Goal: Transaction & Acquisition: Purchase product/service

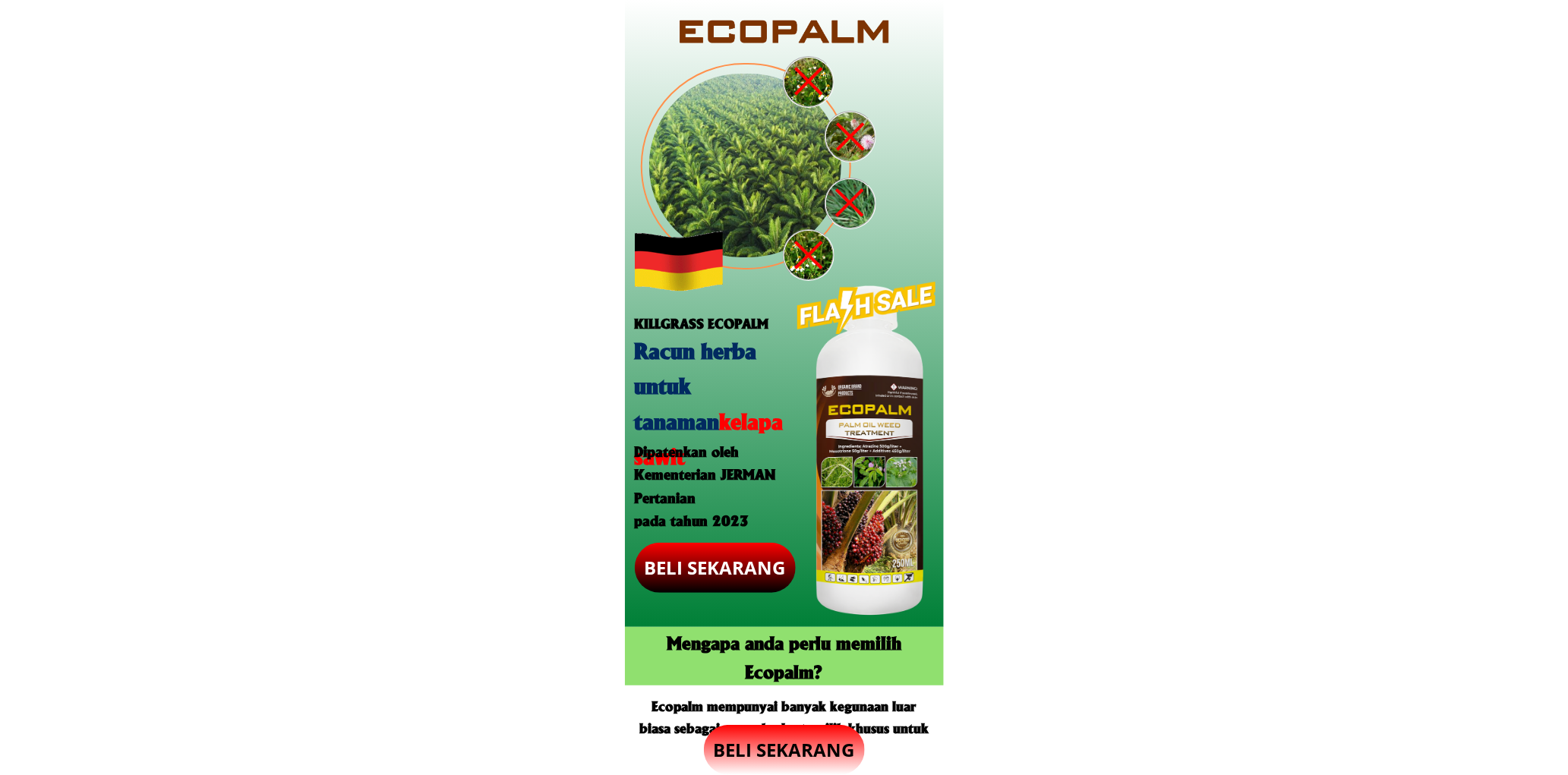
click at [790, 745] on p "BELI SEKARANG" at bounding box center [784, 751] width 161 height 50
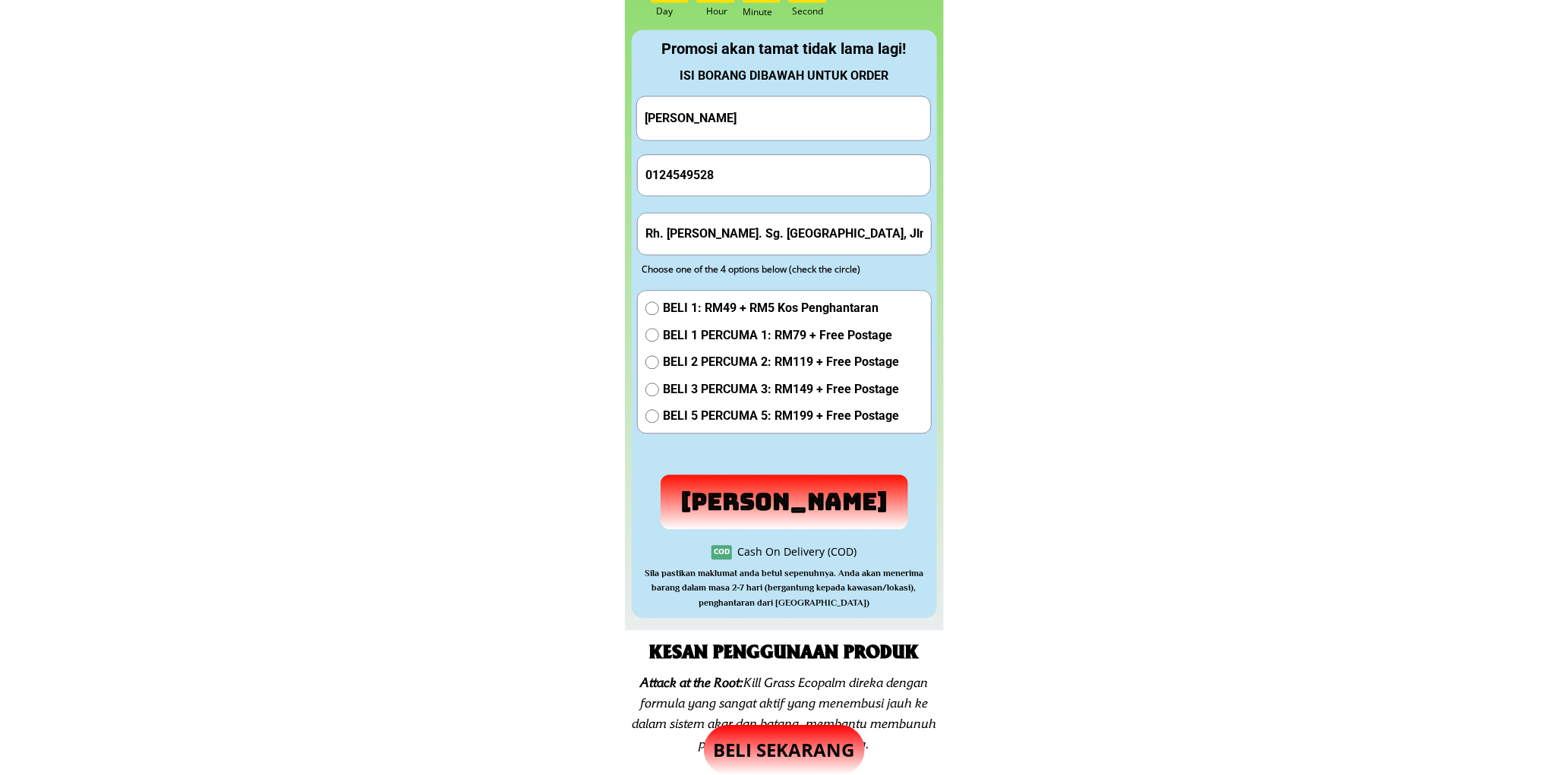
scroll to position [1560, 0]
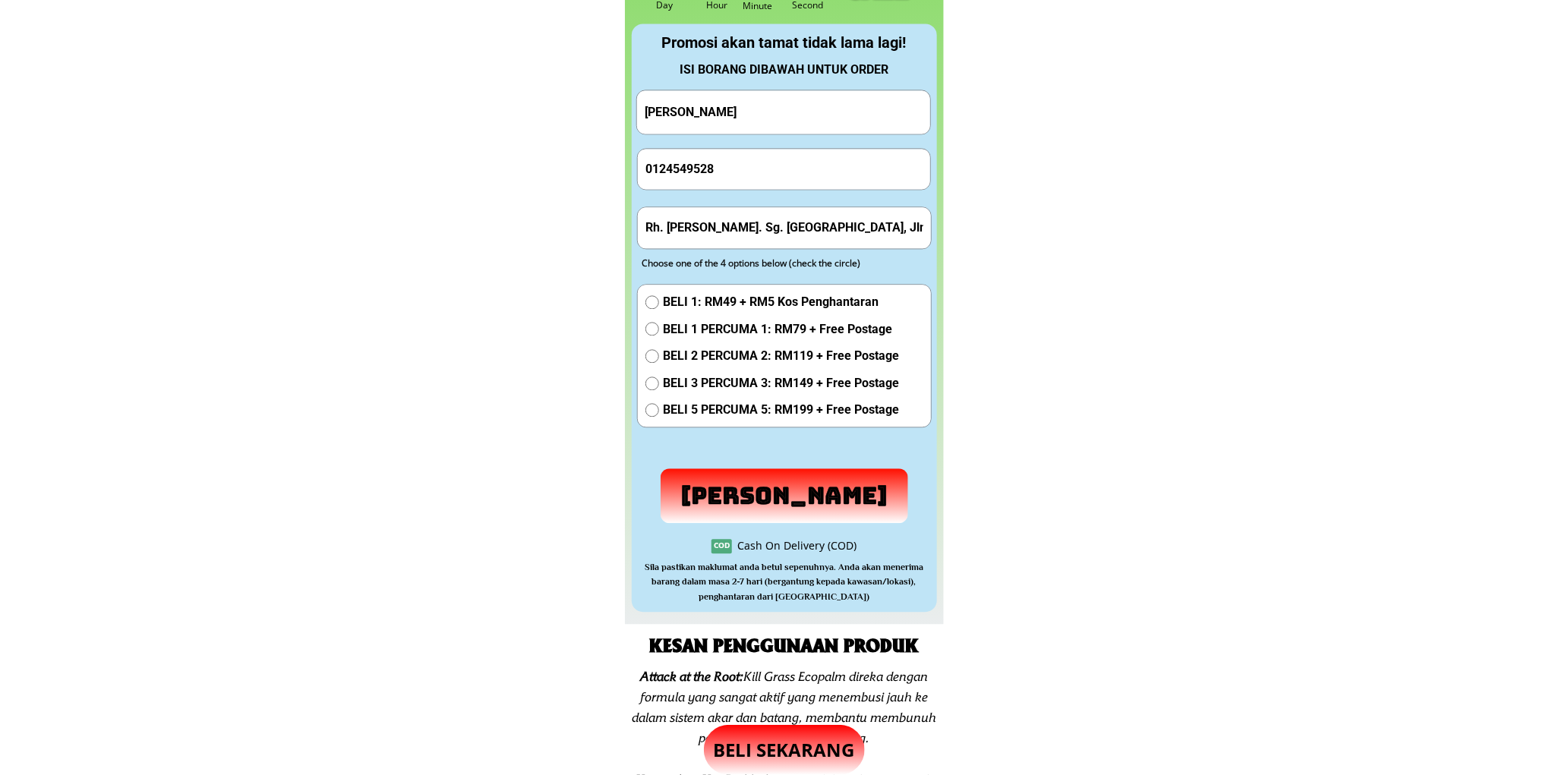
click at [801, 119] on input "[PERSON_NAME]" at bounding box center [784, 112] width 285 height 43
click at [801, 118] on input "[PERSON_NAME]" at bounding box center [784, 112] width 285 height 43
paste input "[PERSON_NAME]"
type input "[PERSON_NAME]"
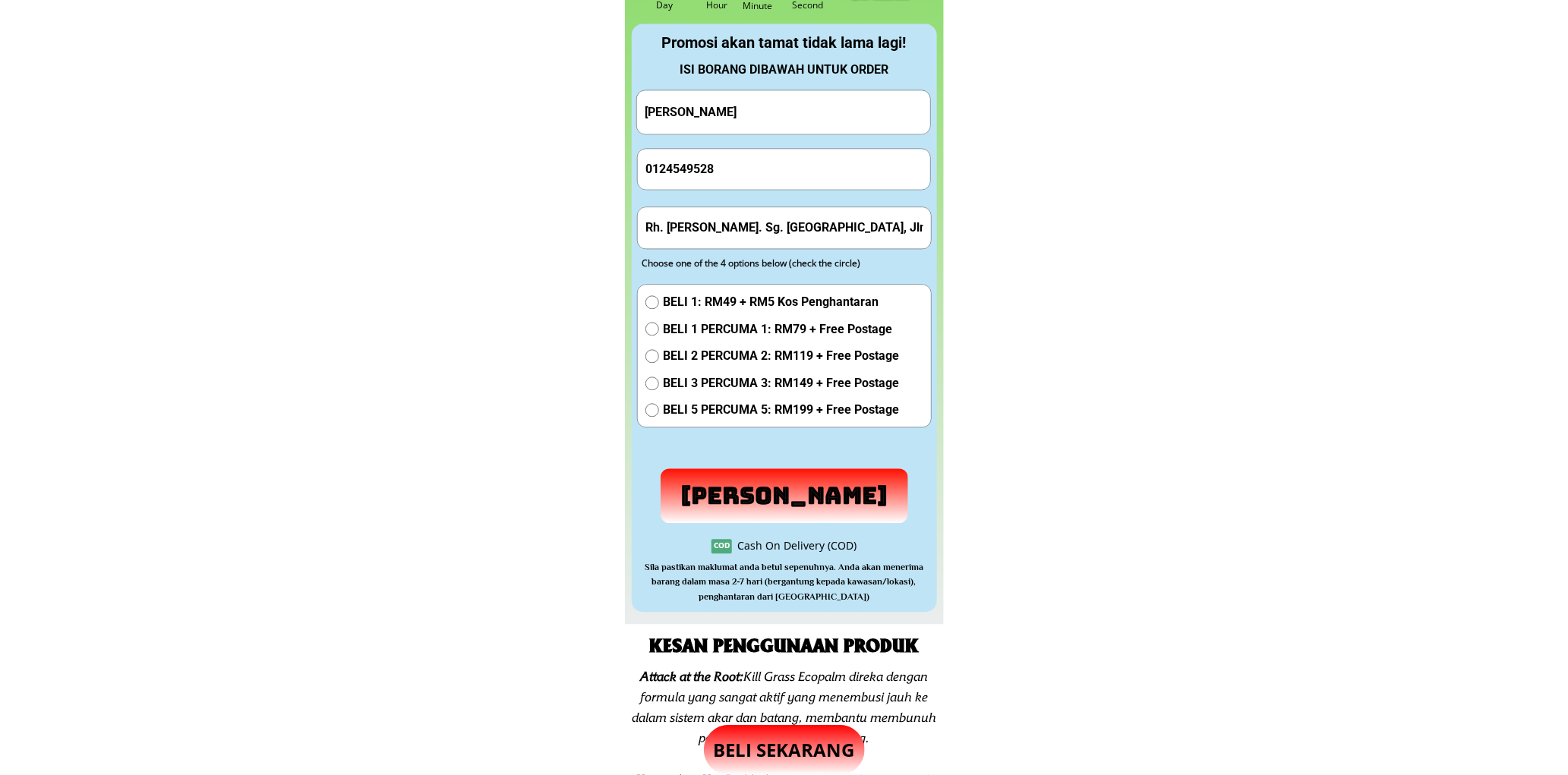
click at [743, 176] on input "0124549528" at bounding box center [785, 169] width 285 height 40
click at [743, 175] on input "0124549528" at bounding box center [785, 169] width 285 height 40
paste input "45994145"
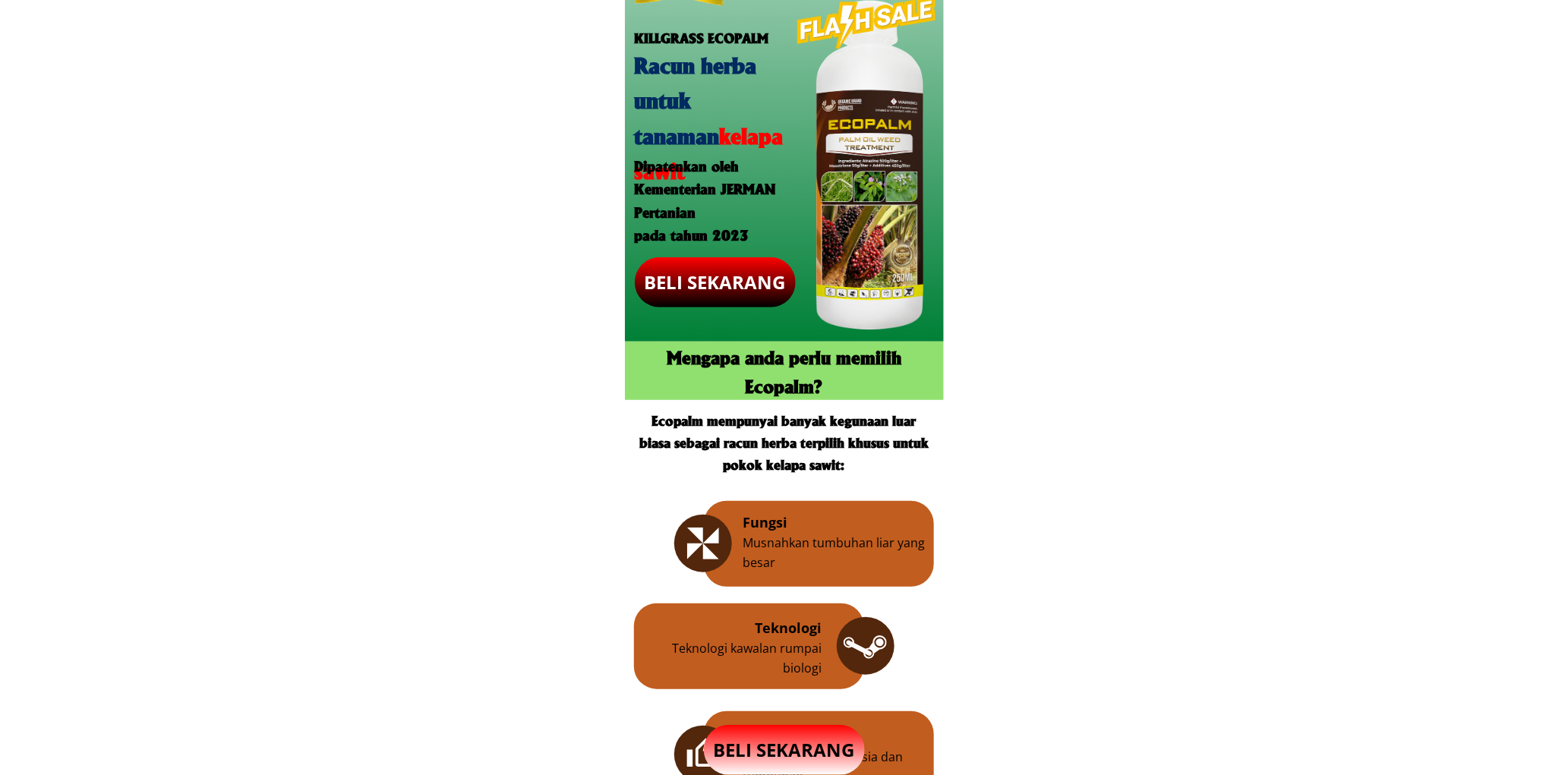
type input "0145994145"
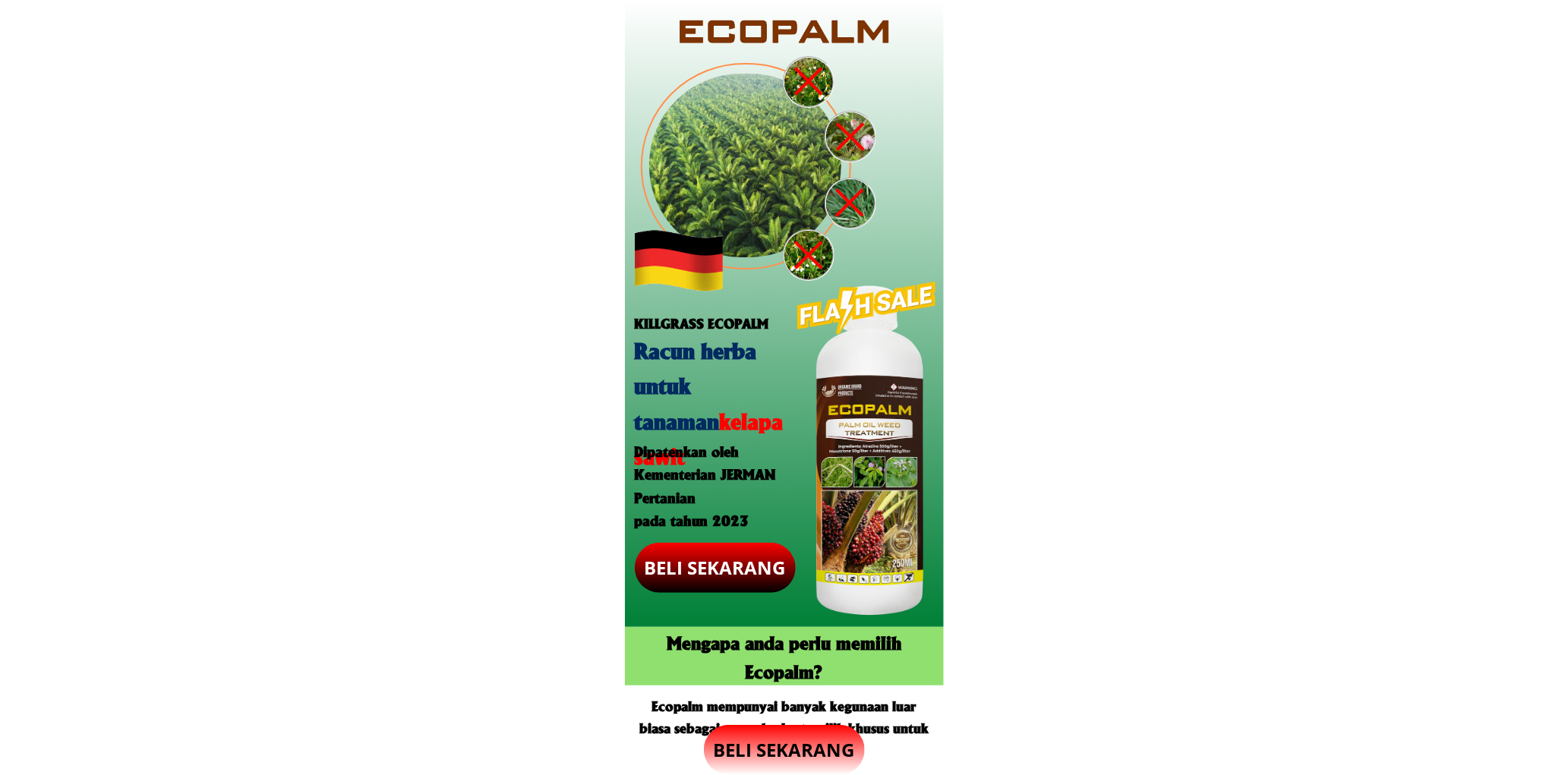
click at [805, 734] on p "BELI SEKARANG" at bounding box center [784, 751] width 161 height 50
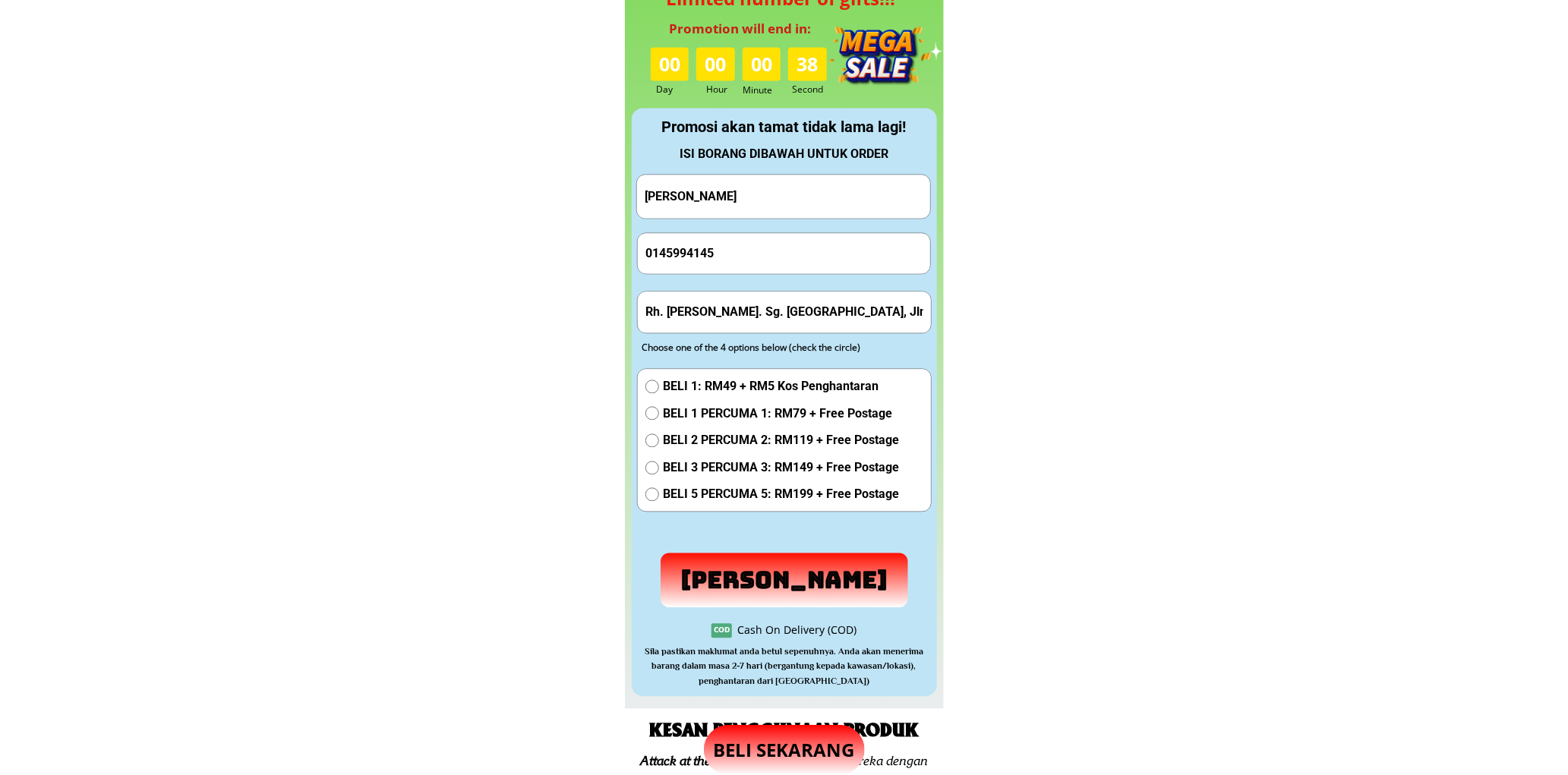
scroll to position [1560, 0]
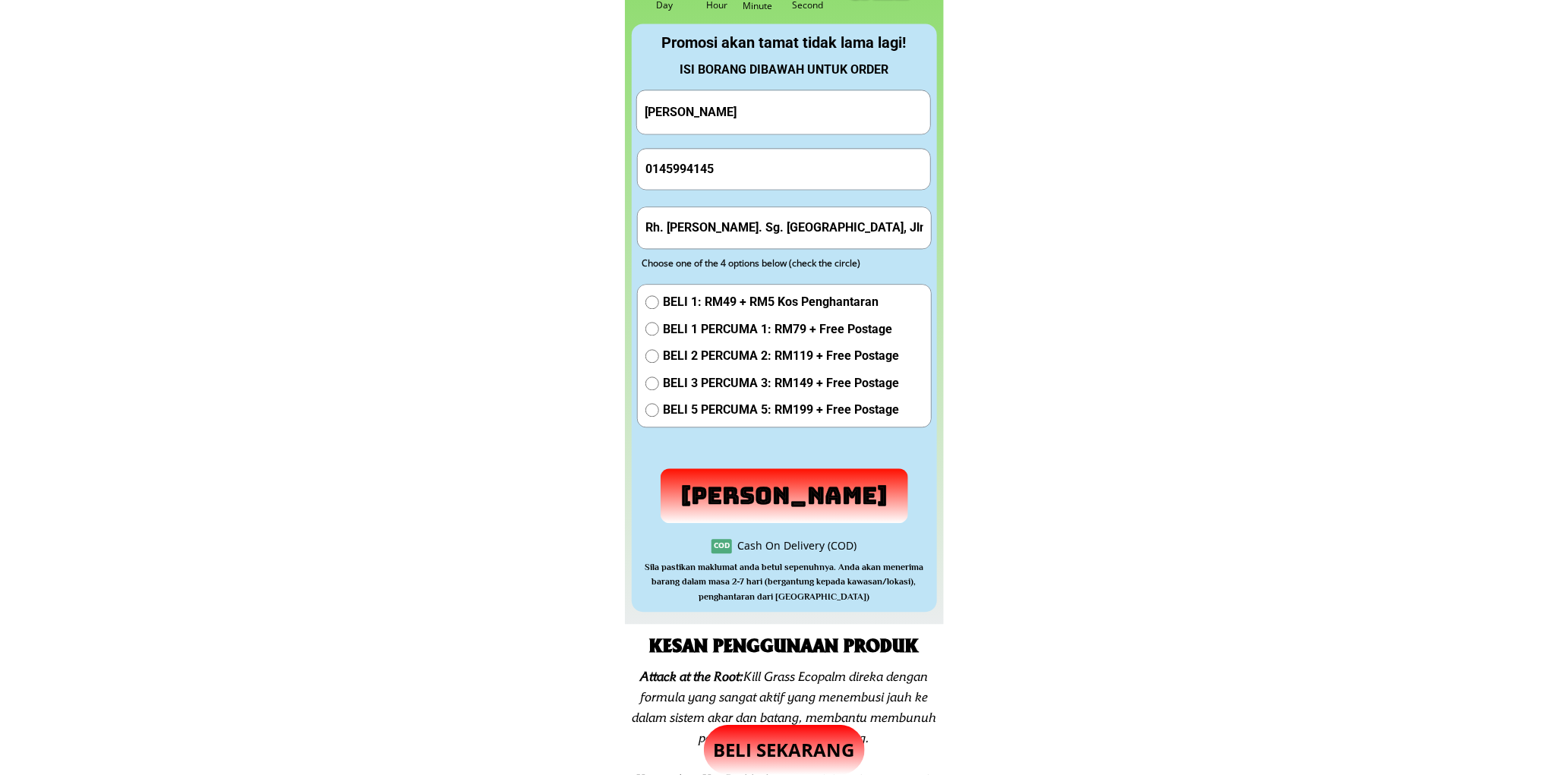
click at [682, 327] on span "BELI 1 PERCUMA 1: RM79 + Free Postage" at bounding box center [781, 329] width 236 height 20
radio input "true"
click at [744, 209] on input "Rh. [PERSON_NAME]. Sg. [GEOGRAPHIC_DATA], Jln. Teku-Pasai, 96000 Sibu. [GEOGRAP…" at bounding box center [785, 227] width 285 height 40
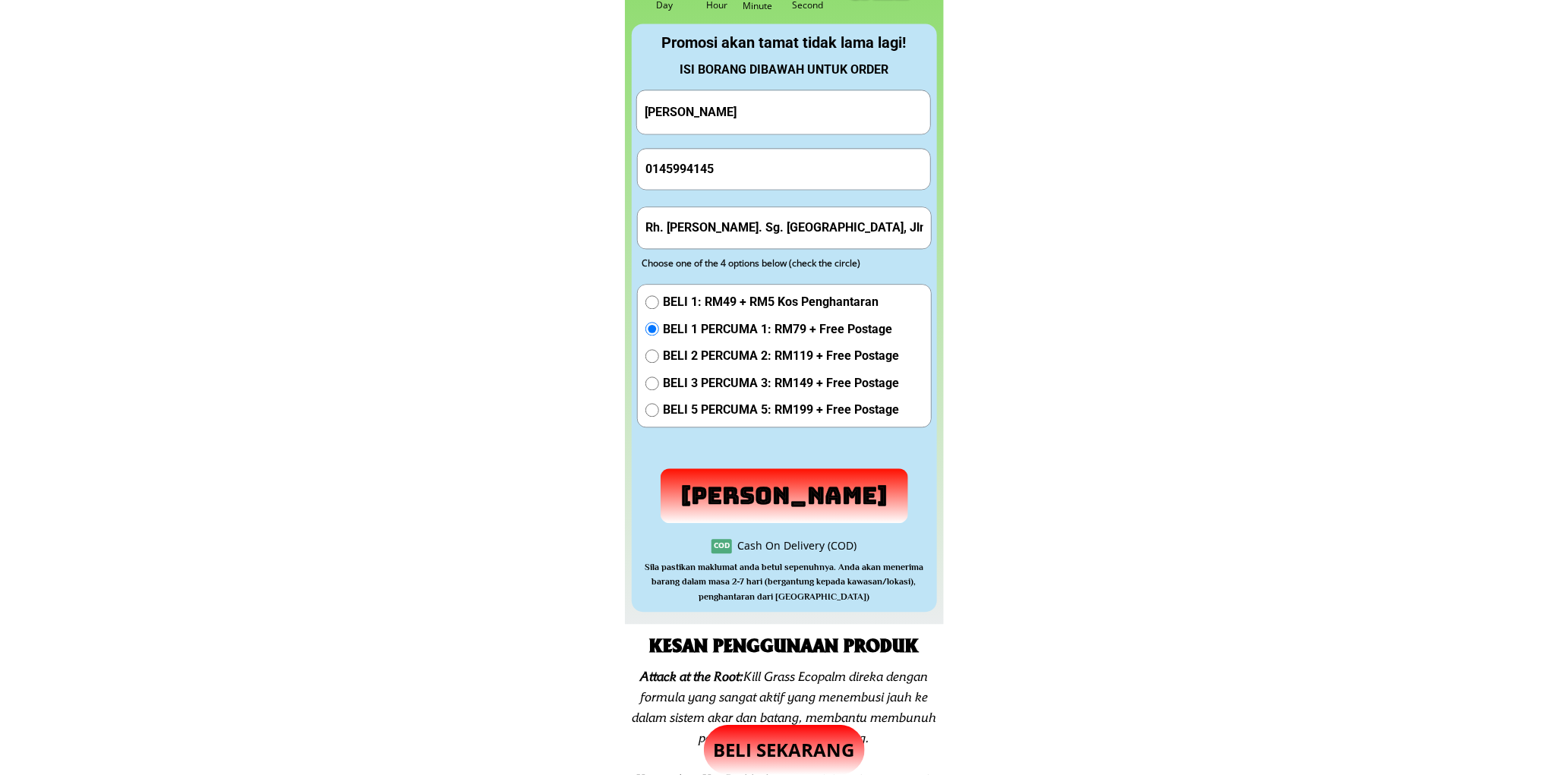
paste input "Kuching"
type input "Kuching"
click at [807, 491] on p "[PERSON_NAME]" at bounding box center [784, 496] width 264 height 58
